Goal: Use online tool/utility: Utilize a website feature to perform a specific function

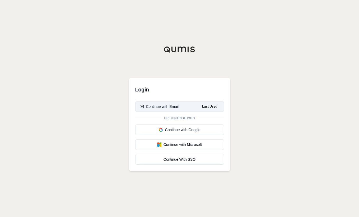
click at [159, 107] on div "Continue with Email" at bounding box center [159, 106] width 39 height 5
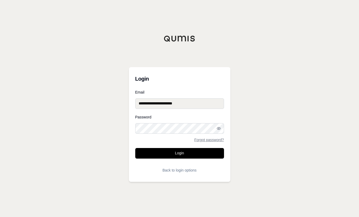
click at [195, 103] on input "**********" at bounding box center [179, 103] width 89 height 11
type input "**********"
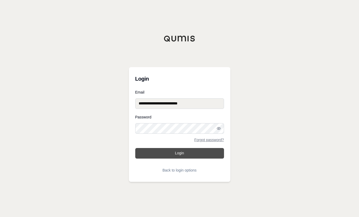
click at [178, 156] on button "Login" at bounding box center [179, 153] width 89 height 11
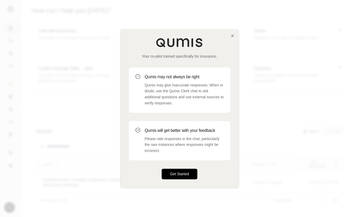
click at [177, 175] on button "Get Started" at bounding box center [180, 173] width 36 height 11
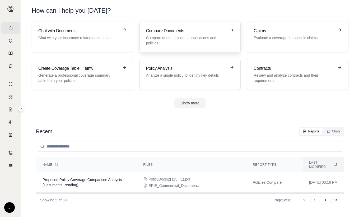
click at [183, 32] on h3 "Compare Documents" at bounding box center [186, 31] width 81 height 6
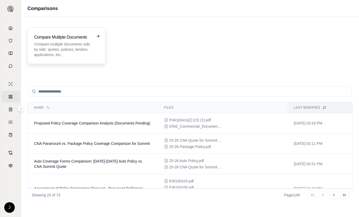
click at [61, 44] on p "Compare multiple documents side by side: quotes, policies, binders, application…" at bounding box center [63, 49] width 58 height 16
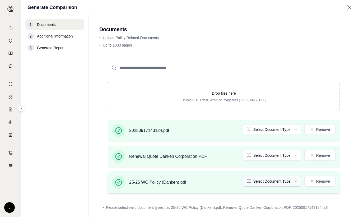
click at [264, 184] on html "Home Vault Prompts Chats Single Policy Comparisons Claims Custom Report Coverag…" at bounding box center [179, 108] width 359 height 217
click at [261, 158] on html "Document type updated successfully Home Vault Prompts Chats Single Policy Compa…" at bounding box center [179, 108] width 359 height 217
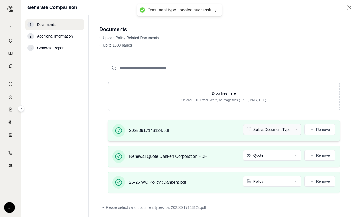
click at [261, 128] on html "Document type updated successfully Document type updated successfully Home Vaul…" at bounding box center [179, 108] width 359 height 217
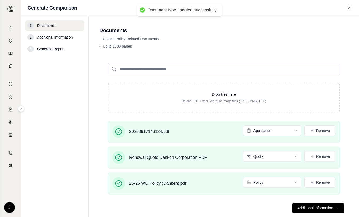
click at [342, 67] on div at bounding box center [223, 64] width 249 height 19
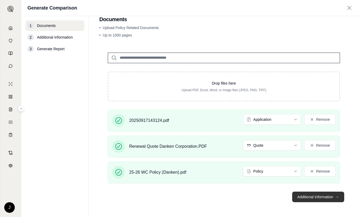
click at [314, 194] on button "Additional Information →" at bounding box center [318, 196] width 52 height 11
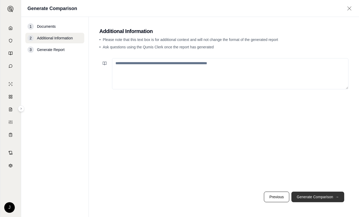
click at [317, 197] on button "Generate Comparison →" at bounding box center [317, 196] width 53 height 11
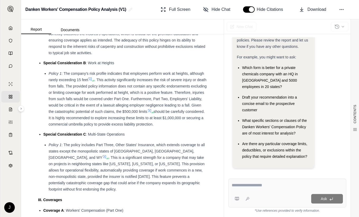
scroll to position [575, 0]
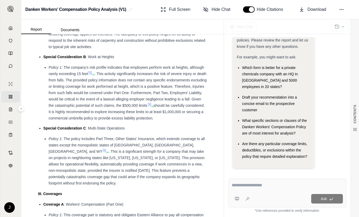
click at [92, 73] on icon at bounding box center [90, 73] width 4 height 4
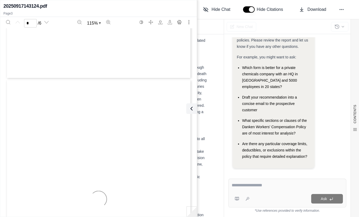
type input "*"
click at [190, 106] on icon at bounding box center [190, 108] width 6 height 6
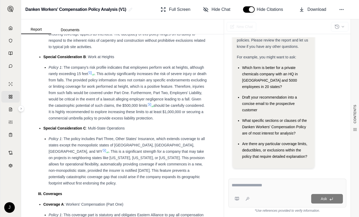
click at [206, 84] on div "CONTENTS Table of Contents Key Findings: INSURANCE POLICY COMPARISON Introducti…" at bounding box center [122, 17] width 177 height 1105
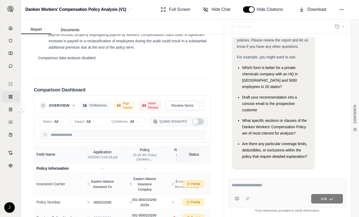
scroll to position [1129, 0]
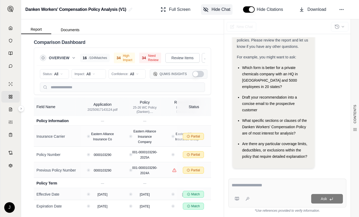
click at [225, 10] on span "Hide Chat" at bounding box center [220, 9] width 19 height 6
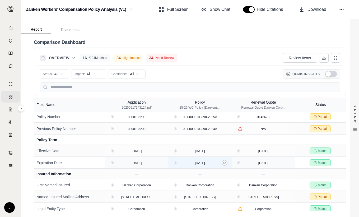
scroll to position [0, 0]
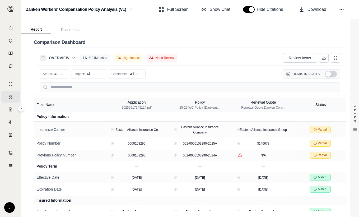
click at [123, 55] on div "34 High Impact" at bounding box center [128, 58] width 29 height 8
click at [126, 57] on span "High Impact" at bounding box center [131, 58] width 17 height 4
click at [95, 74] on html "Home Vault Prompts Chats Single Policy Comparisons Claims Custom Report Coverag…" at bounding box center [179, 108] width 359 height 217
click at [63, 74] on html "Home Vault Prompts Chats Single Policy Comparisons Claims Custom Report Coverag…" at bounding box center [179, 108] width 359 height 217
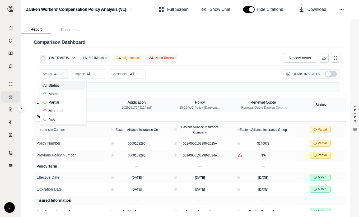
click at [63, 74] on html "Home Vault Prompts Chats Single Policy Comparisons Claims Custom Report Coverag…" at bounding box center [179, 108] width 359 height 217
click at [130, 73] on html "Home Vault Prompts Chats Single Policy Comparisons Claims Custom Report Coverag…" at bounding box center [179, 108] width 359 height 217
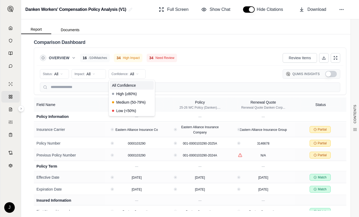
click at [171, 72] on html "Home Vault Prompts Chats Single Policy Comparisons Claims Custom Report Coverag…" at bounding box center [179, 108] width 359 height 217
click at [58, 72] on html "Home Vault Prompts Chats Single Policy Comparisons Claims Custom Report Coverag…" at bounding box center [179, 108] width 359 height 217
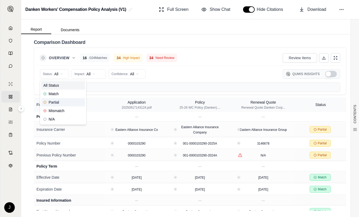
click at [59, 103] on div "Partial" at bounding box center [63, 102] width 44 height 8
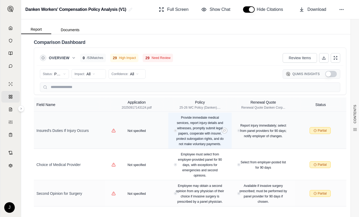
scroll to position [751, 0]
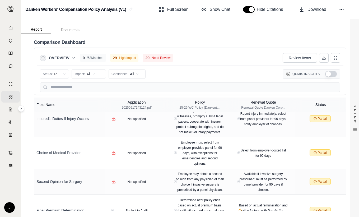
click at [61, 73] on html "Home Vault Prompts Chats Single Policy Comparisons Claims Custom Report Coverag…" at bounding box center [179, 108] width 359 height 217
click at [63, 110] on span "Mismatch" at bounding box center [53, 110] width 21 height 5
